Goal: Book appointment/travel/reservation

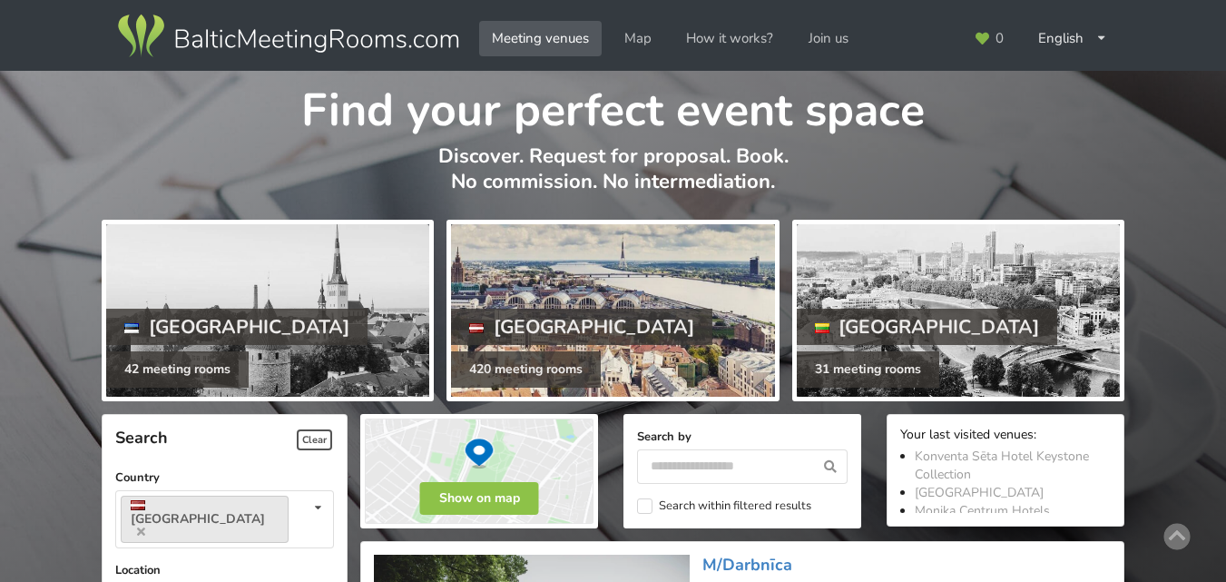
click at [636, 312] on div at bounding box center [612, 310] width 323 height 172
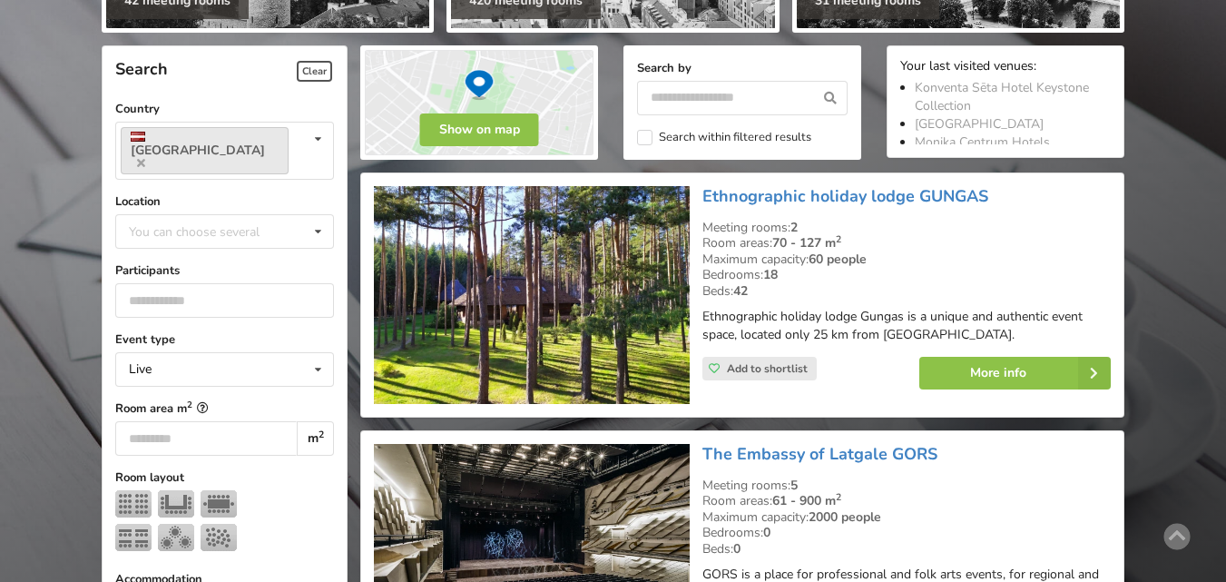
scroll to position [363, 0]
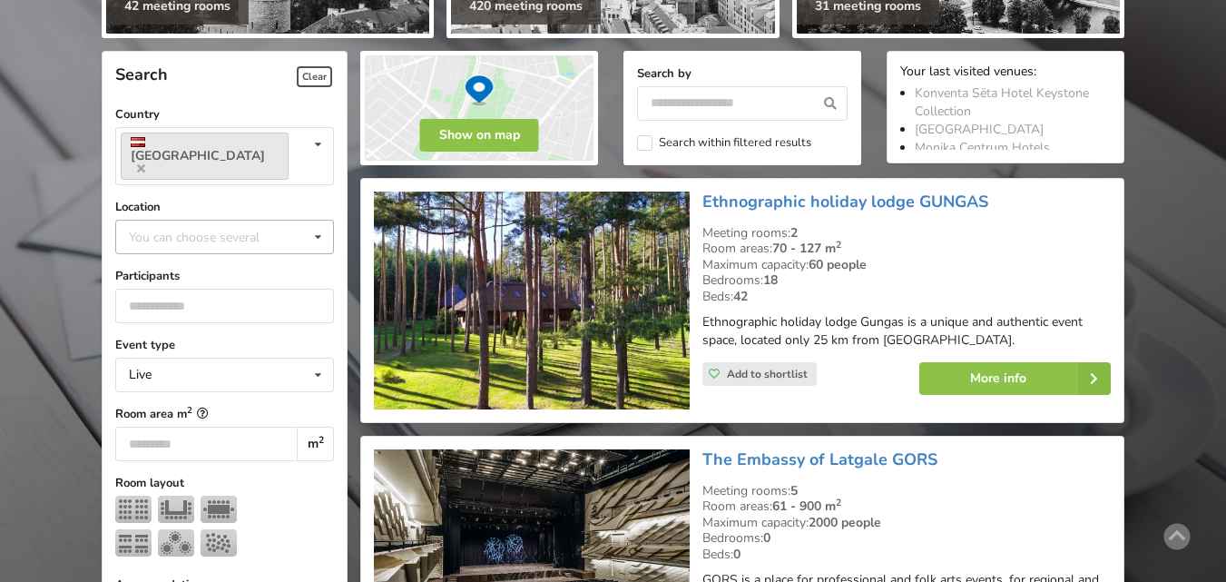
click at [303, 221] on div "You can choose several Pardaugava Teika Apsuciems Jurkalne Marupe Municipality …" at bounding box center [224, 237] width 219 height 34
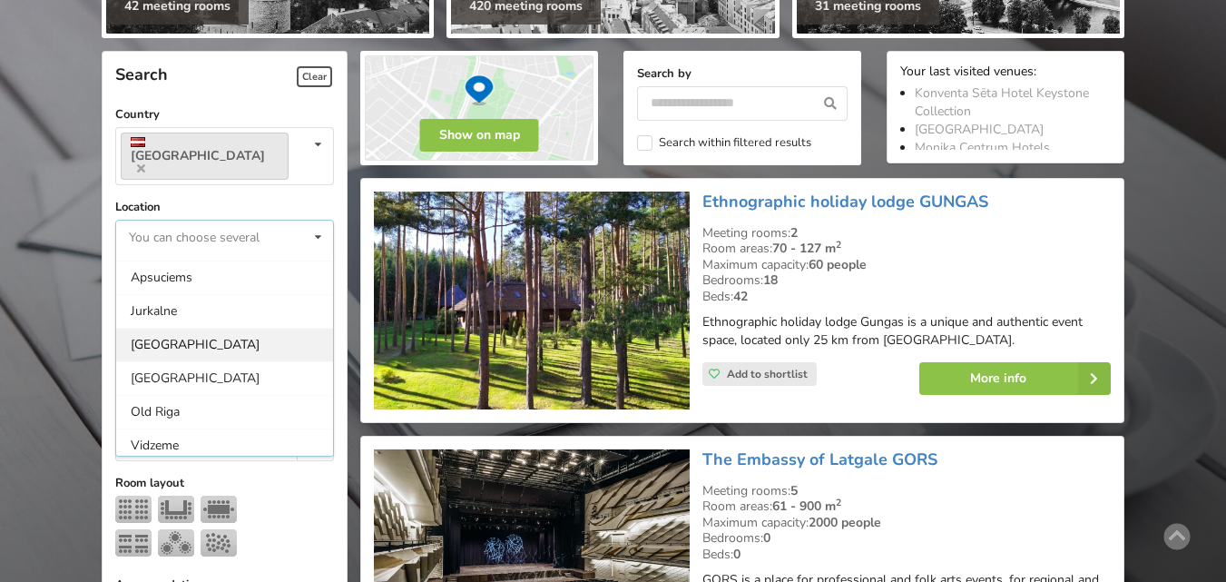
scroll to position [91, 0]
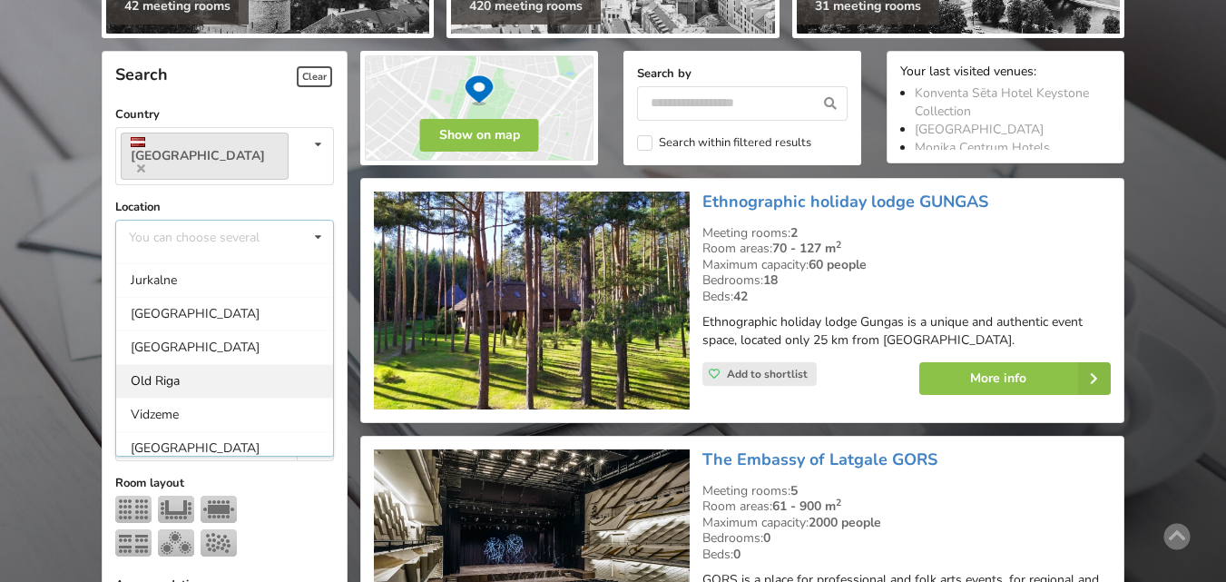
click at [217, 364] on div "Old Riga" at bounding box center [224, 381] width 217 height 34
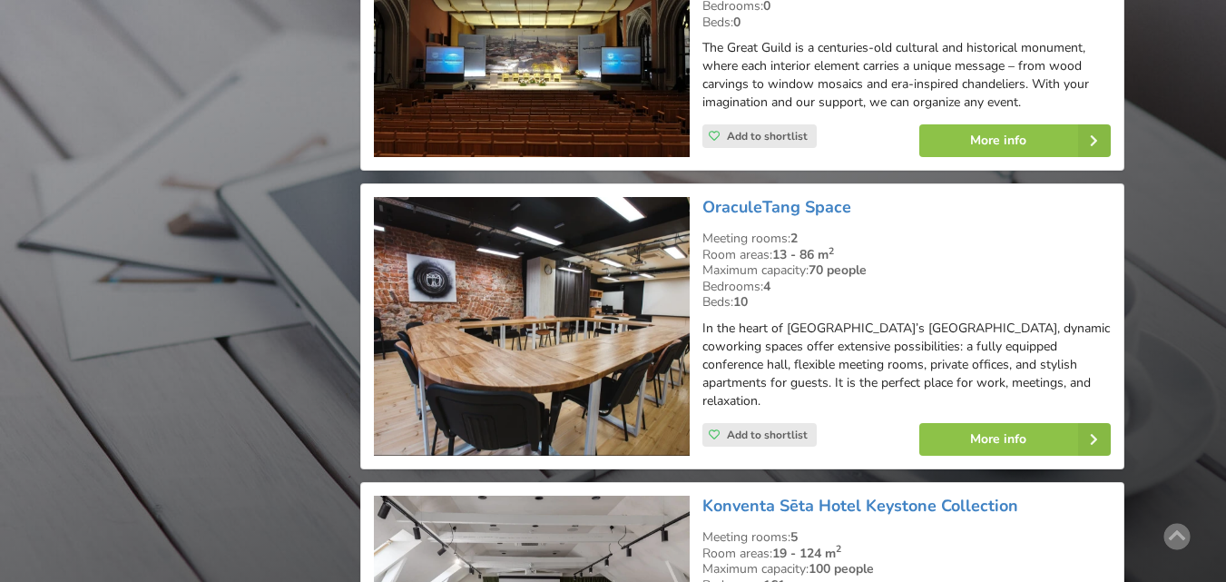
scroll to position [2496, 0]
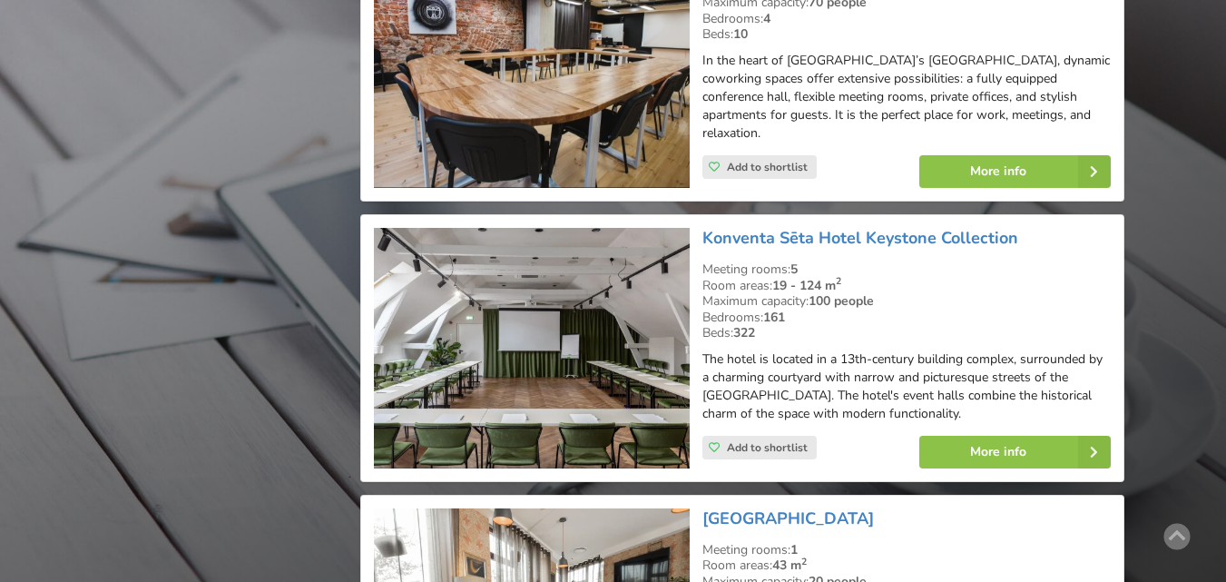
click at [612, 324] on img at bounding box center [531, 348] width 315 height 241
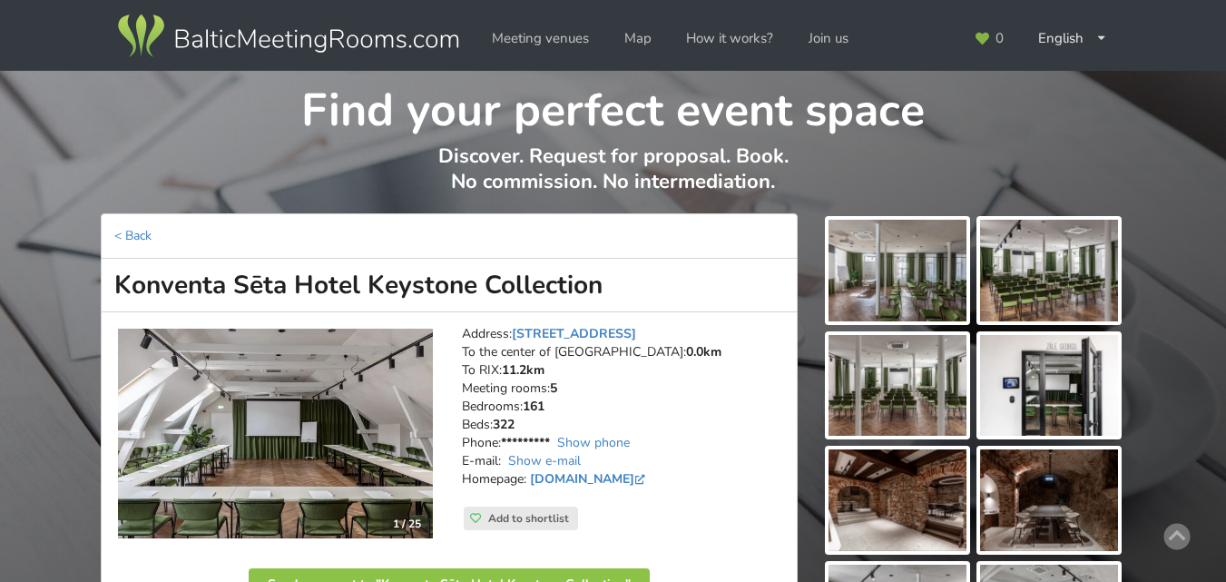
click at [878, 289] on img at bounding box center [898, 271] width 138 height 102
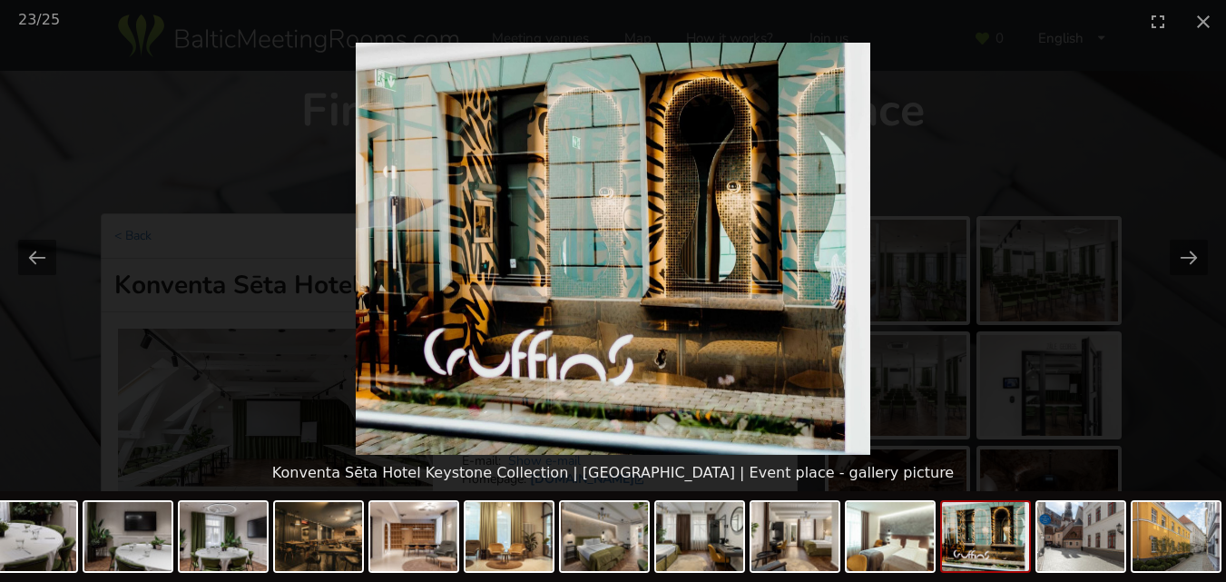
click at [1069, 98] on picture at bounding box center [613, 249] width 1226 height 412
